Goal: Check status: Check status

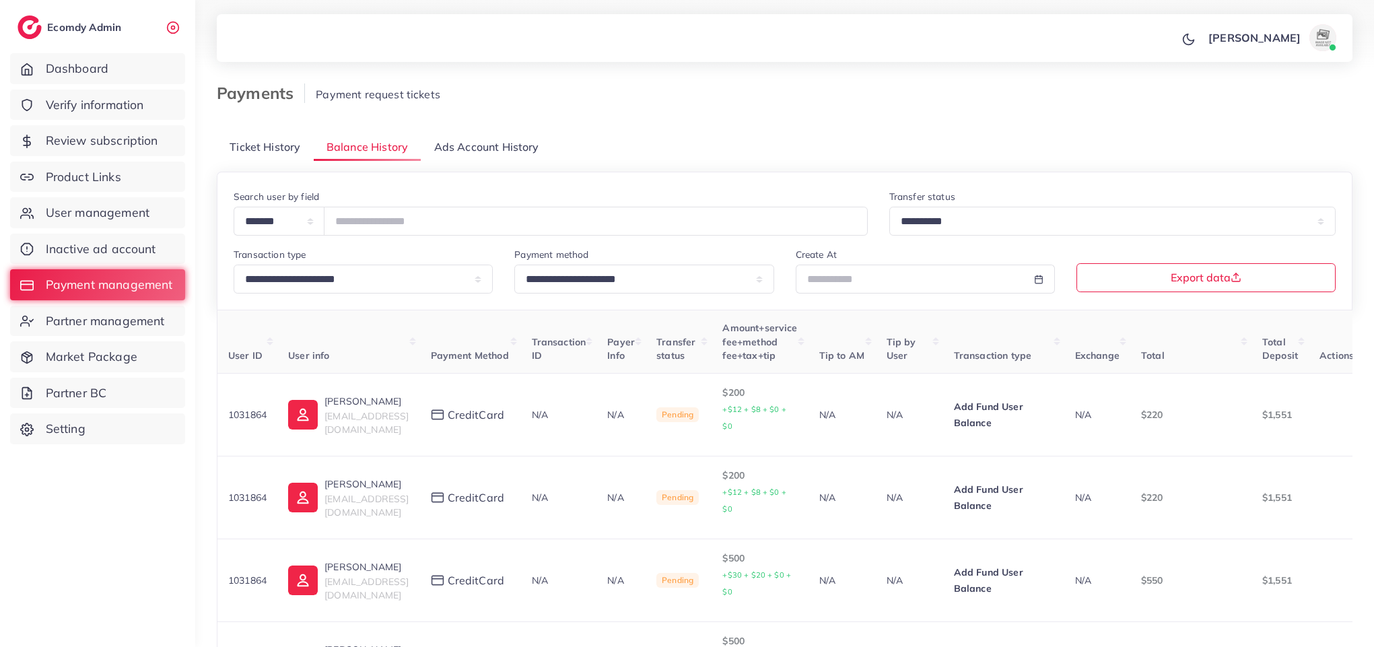
scroll to position [18, 0]
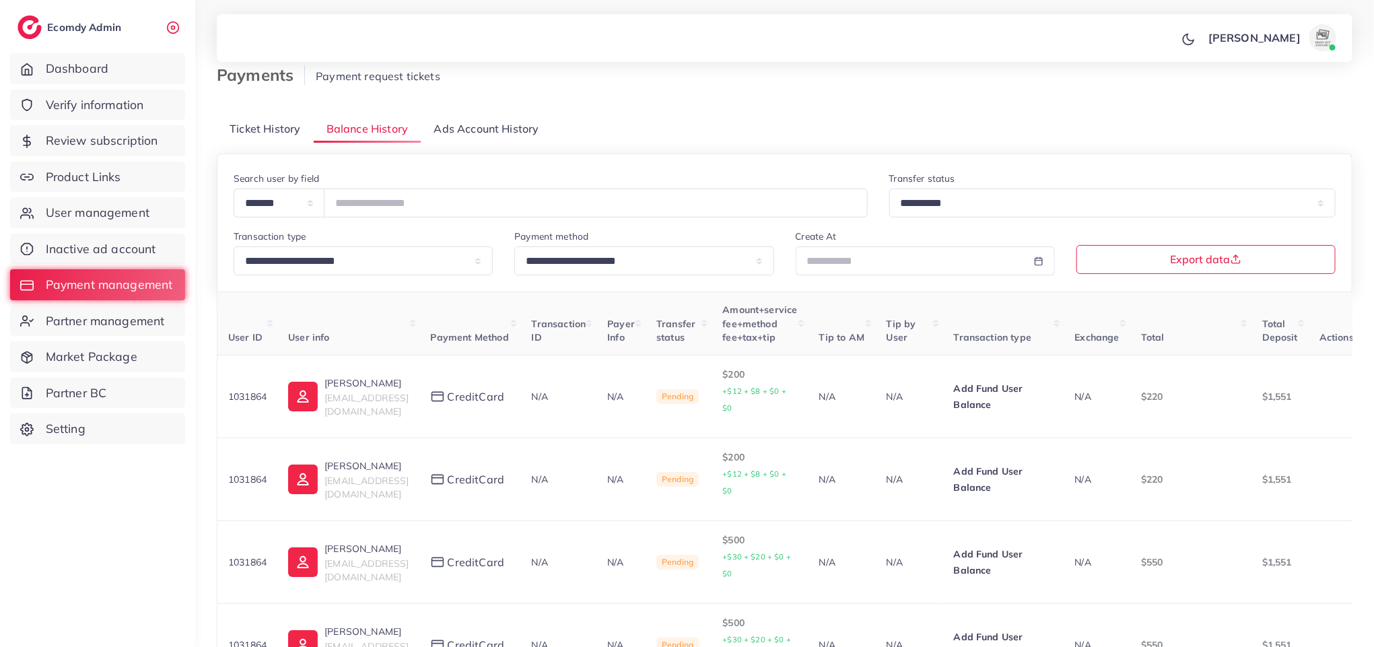
click at [121, 100] on span "Verify information" at bounding box center [95, 105] width 98 height 18
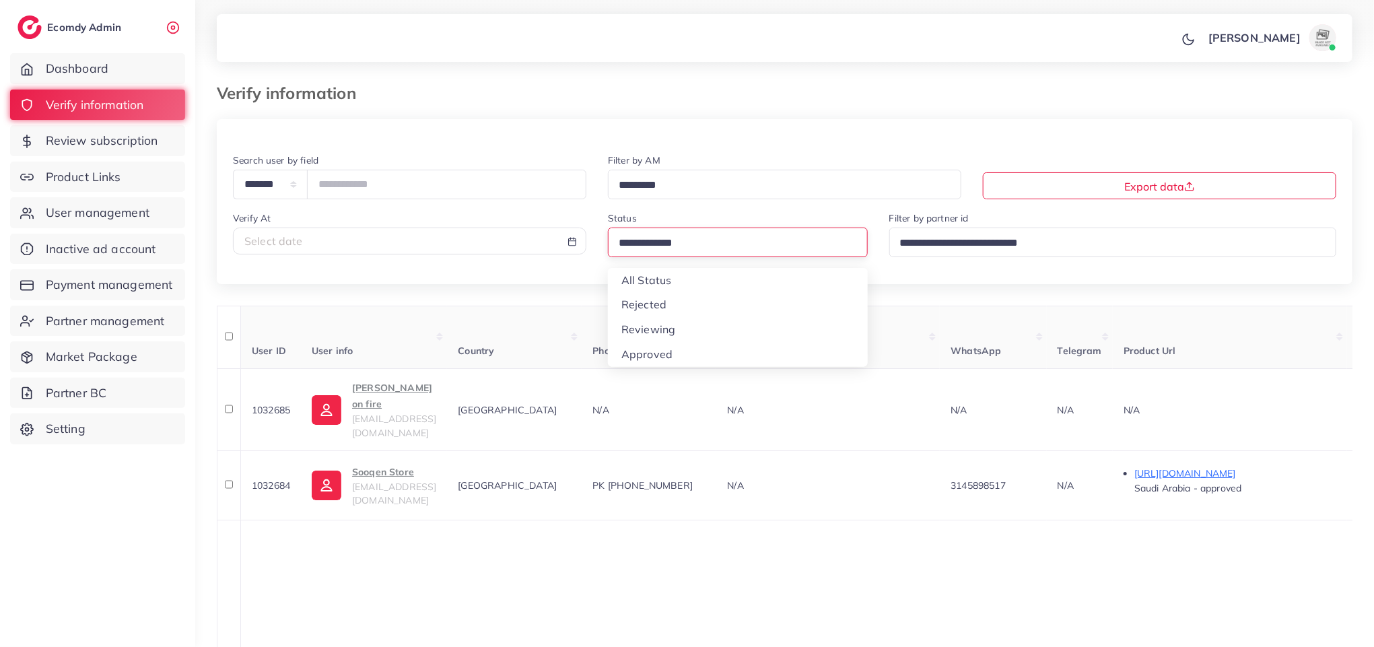
click at [719, 251] on input "Search for option" at bounding box center [732, 243] width 236 height 21
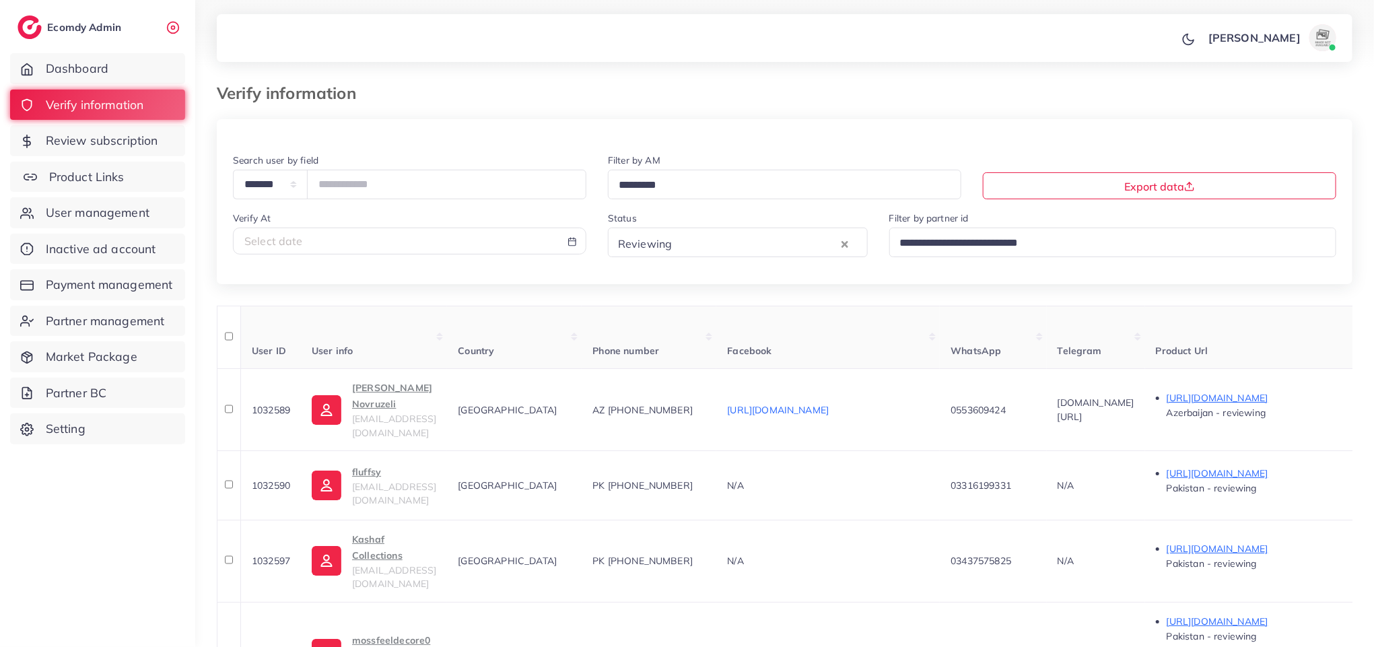
click at [137, 182] on link "Product Links" at bounding box center [97, 177] width 175 height 31
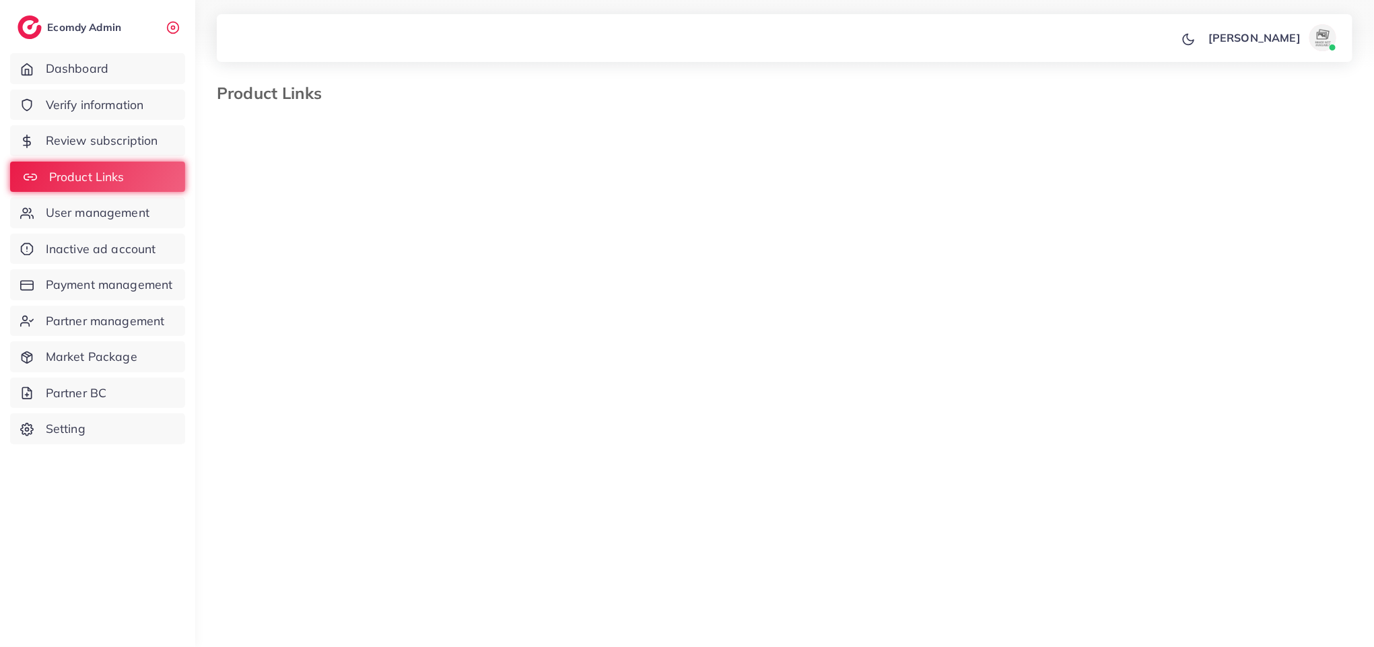
select select "*********"
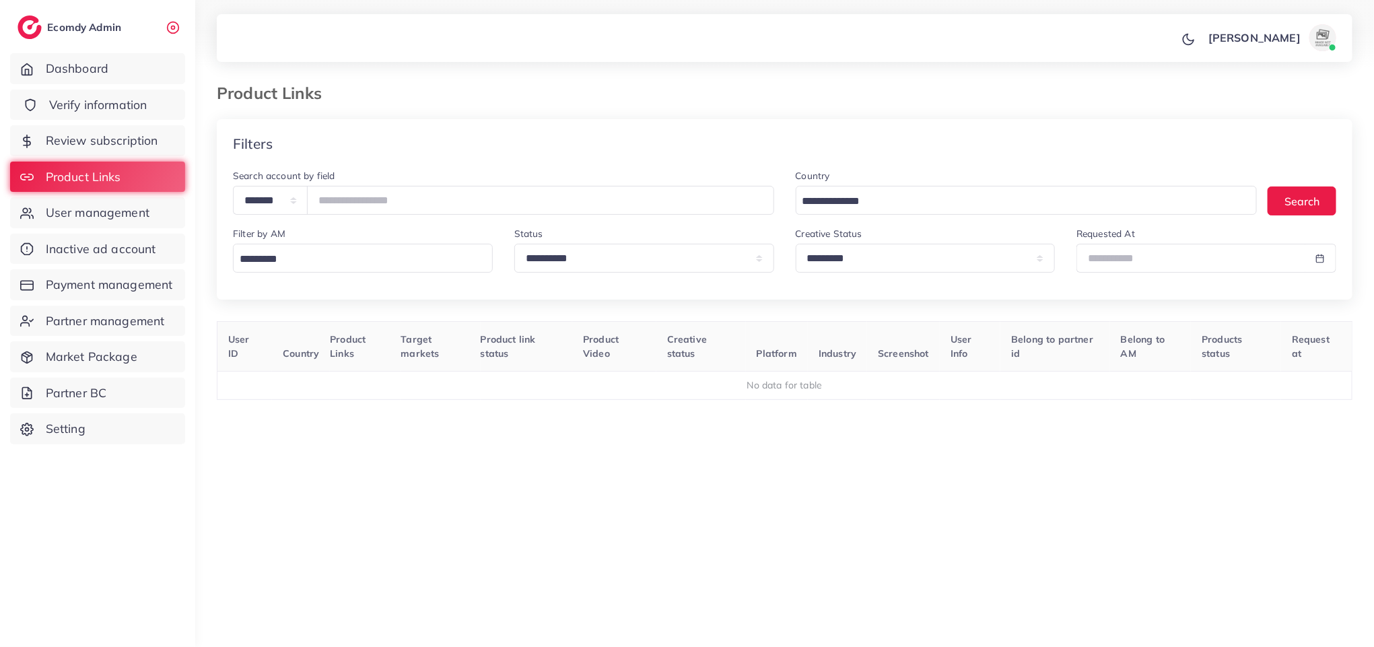
click at [135, 94] on link "Verify information" at bounding box center [97, 105] width 175 height 31
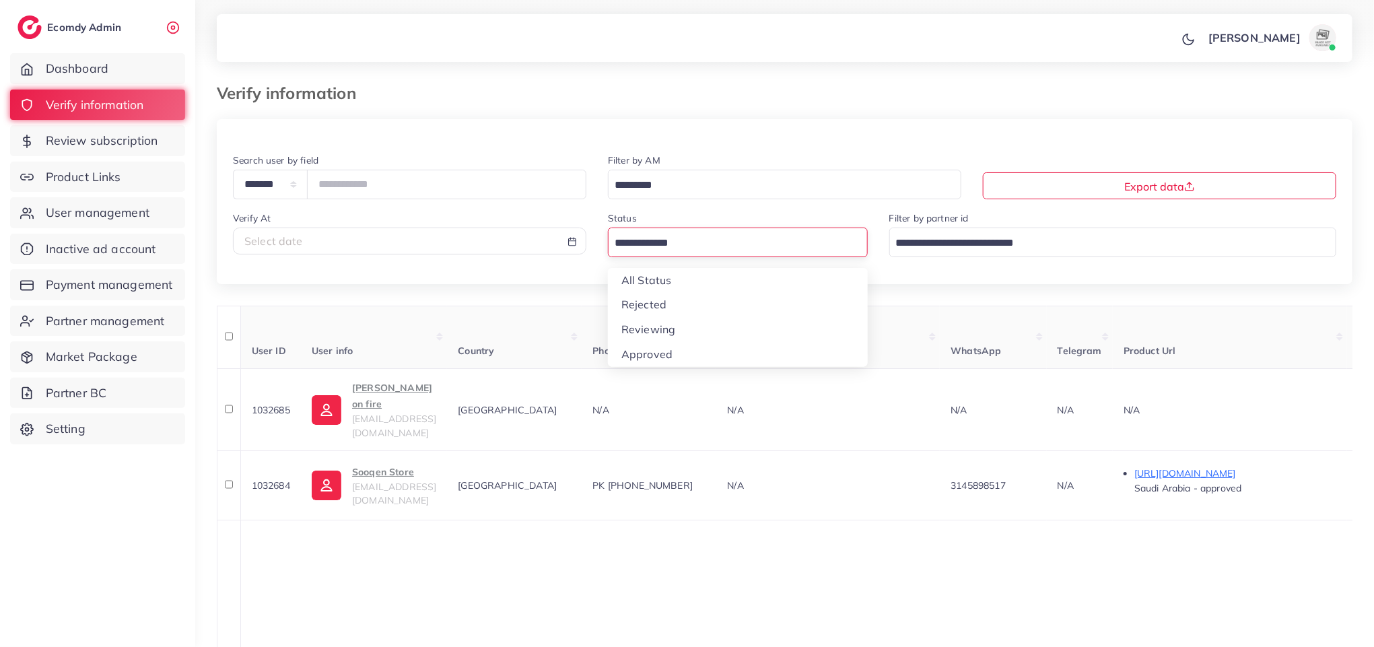
click at [758, 242] on input "Search for option" at bounding box center [730, 243] width 240 height 21
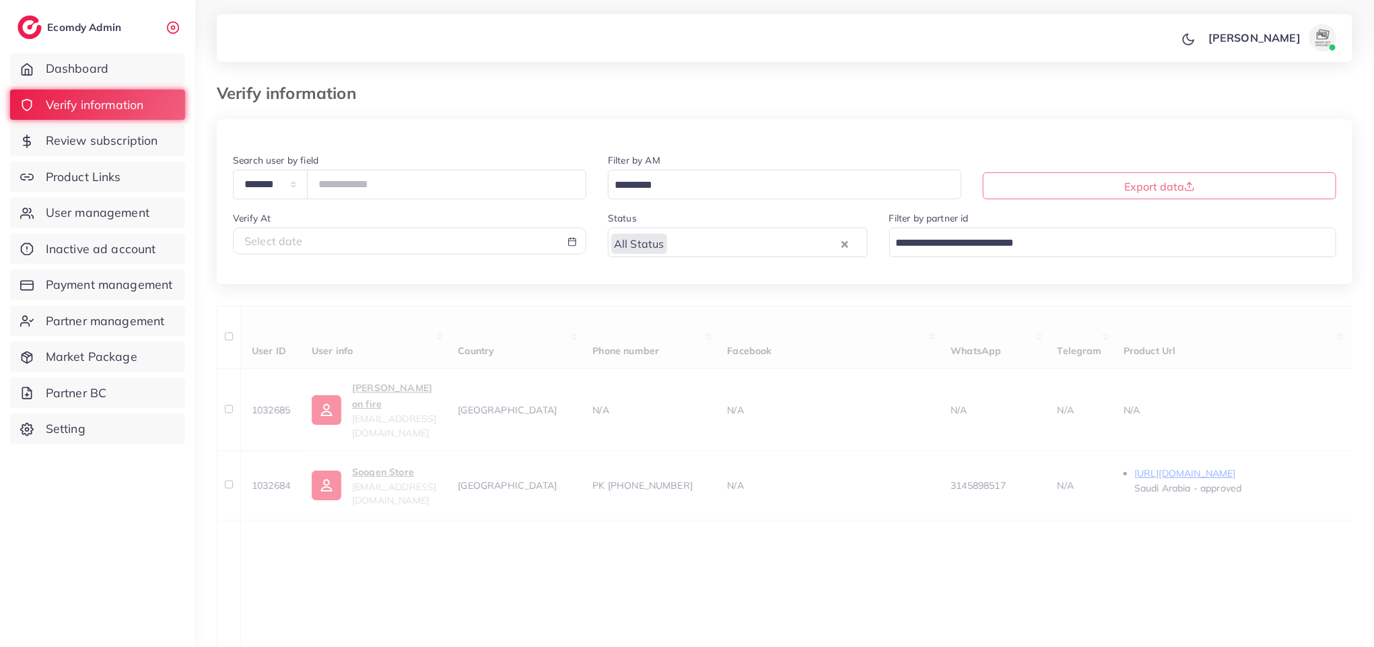
click at [734, 271] on div "**********" at bounding box center [785, 218] width 1136 height 132
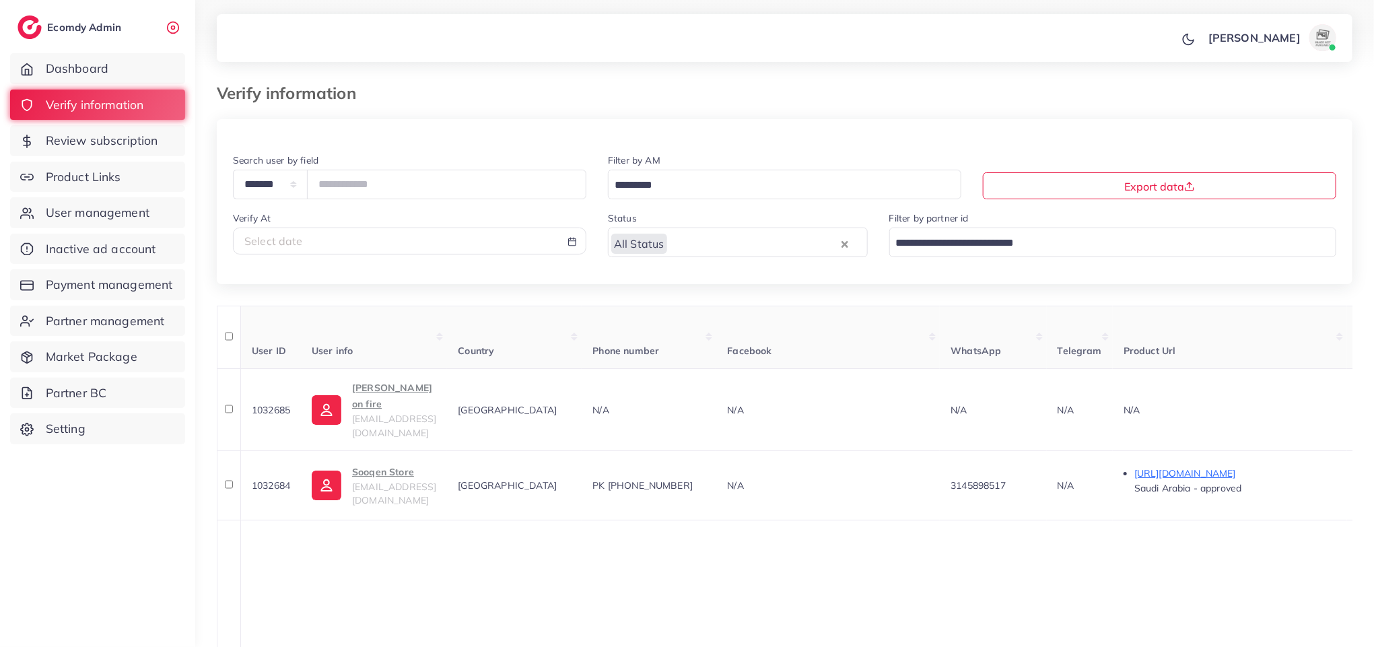
click at [524, 236] on div "Select date" at bounding box center [409, 241] width 331 height 15
select select "*"
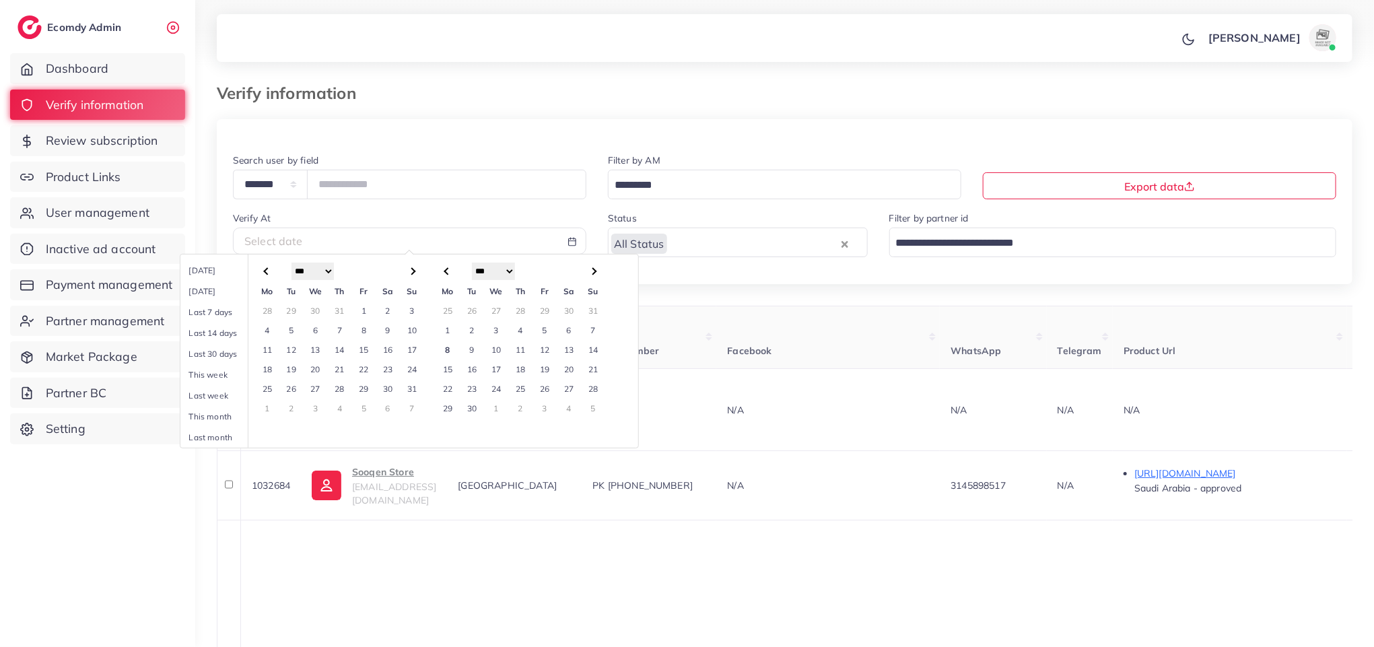
click at [444, 346] on td "8" at bounding box center [448, 350] width 24 height 20
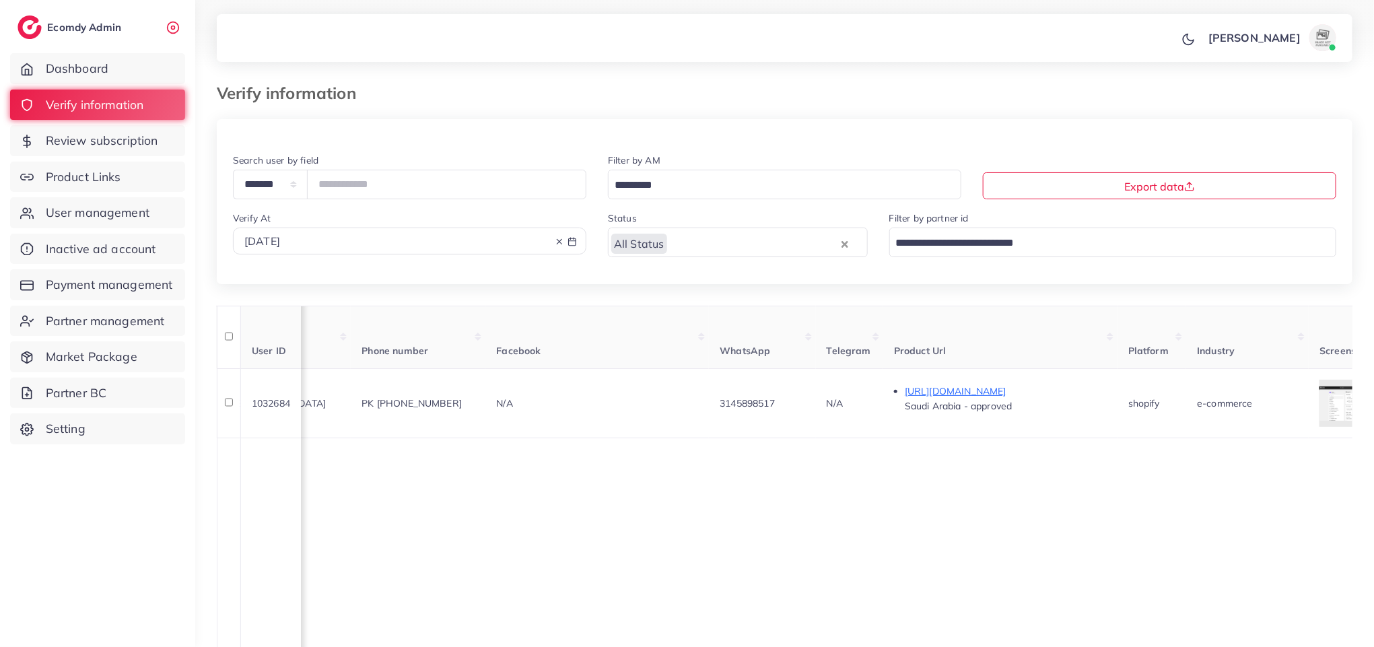
click at [562, 241] on icon at bounding box center [559, 241] width 9 height 9
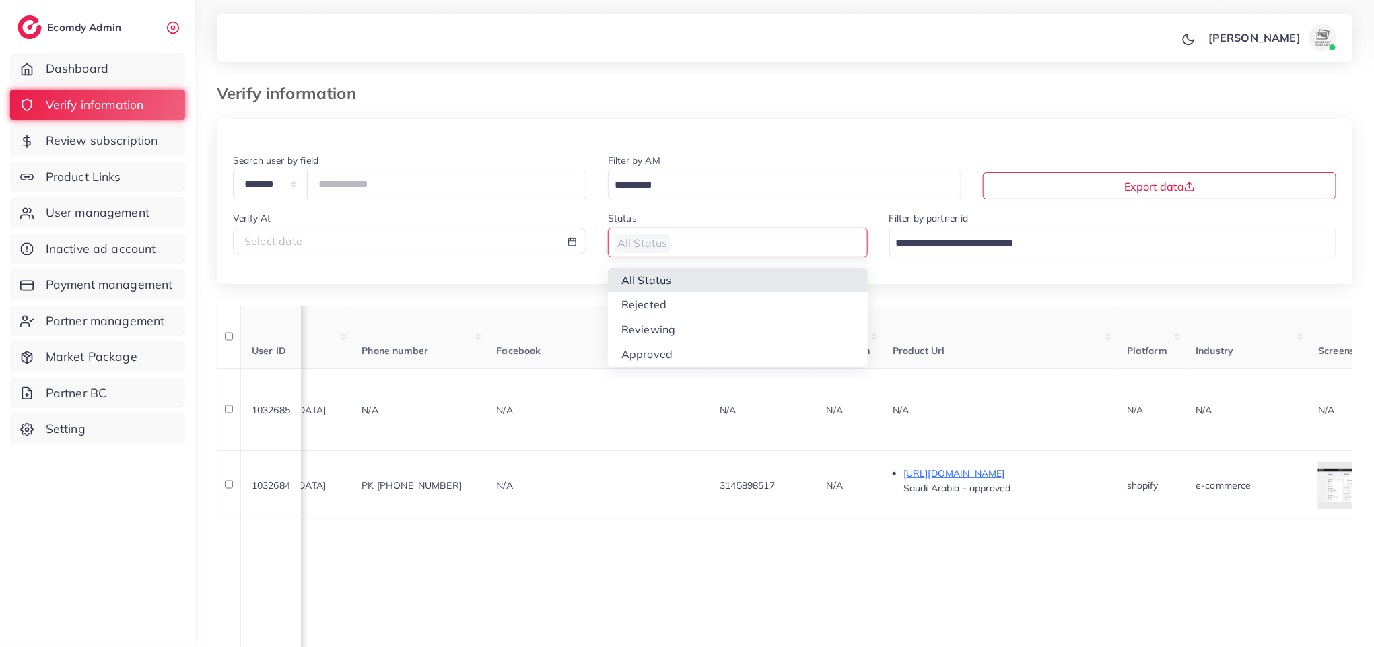
click at [784, 248] on input "Search for option" at bounding box center [730, 243] width 240 height 21
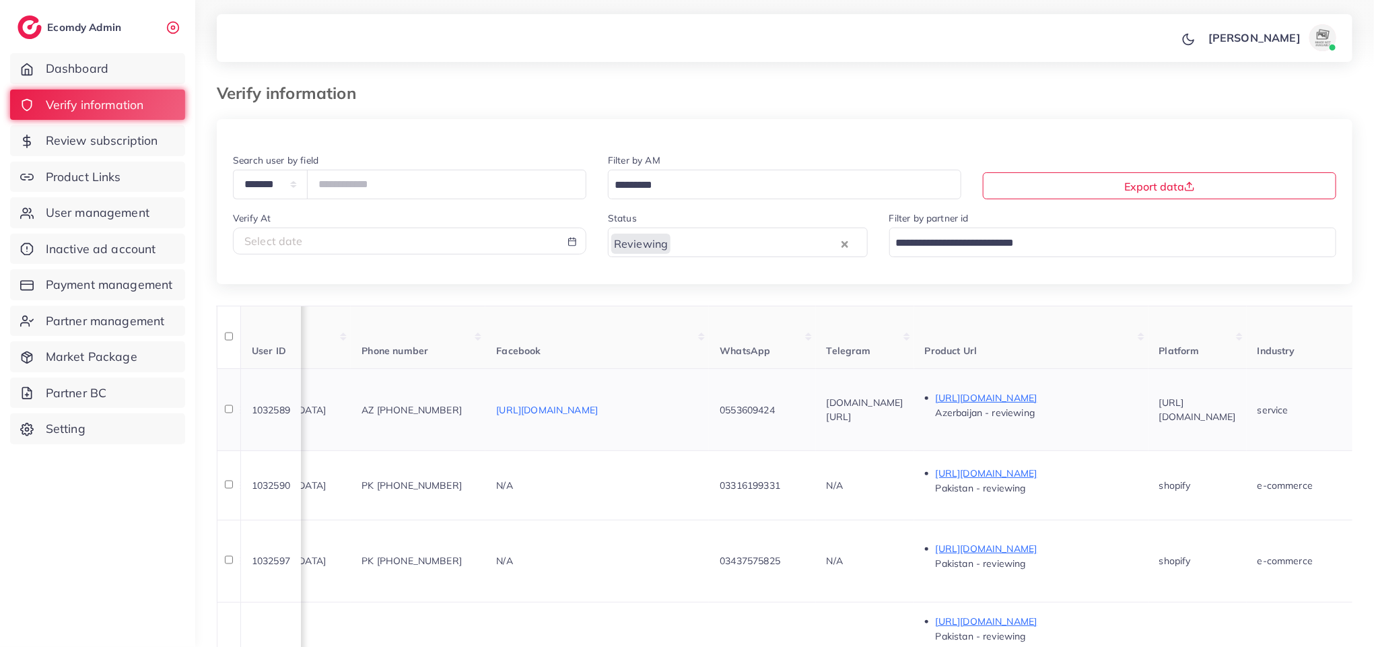
scroll to position [556, 0]
